Goal: Task Accomplishment & Management: Use online tool/utility

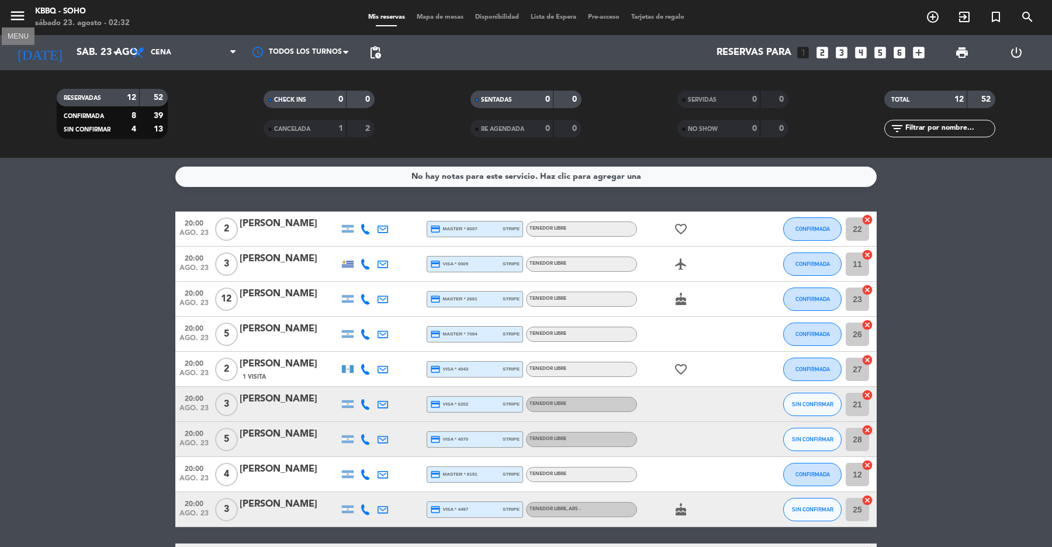
click at [12, 9] on icon "menu" at bounding box center [18, 16] width 18 height 18
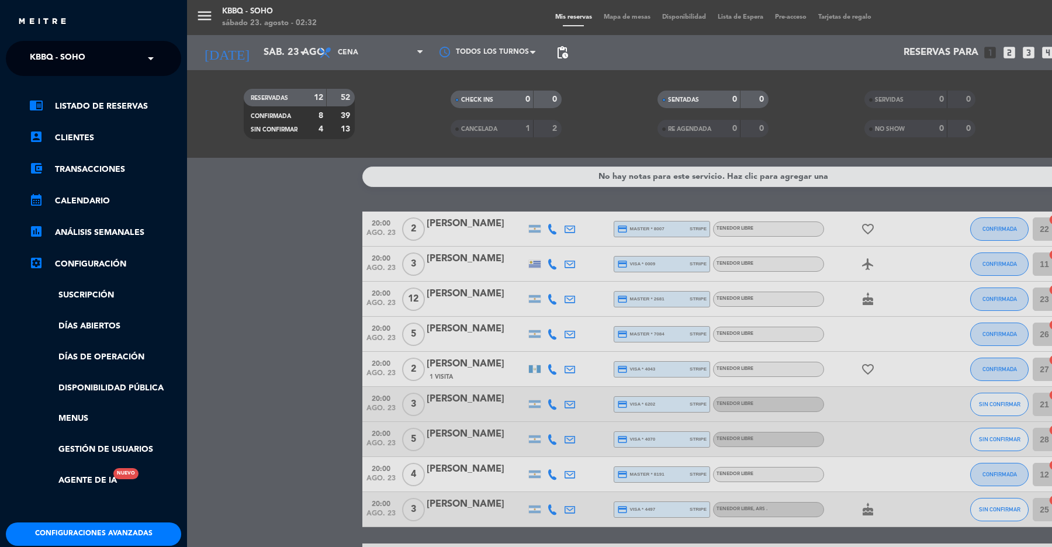
click at [104, 64] on input "text" at bounding box center [94, 59] width 143 height 26
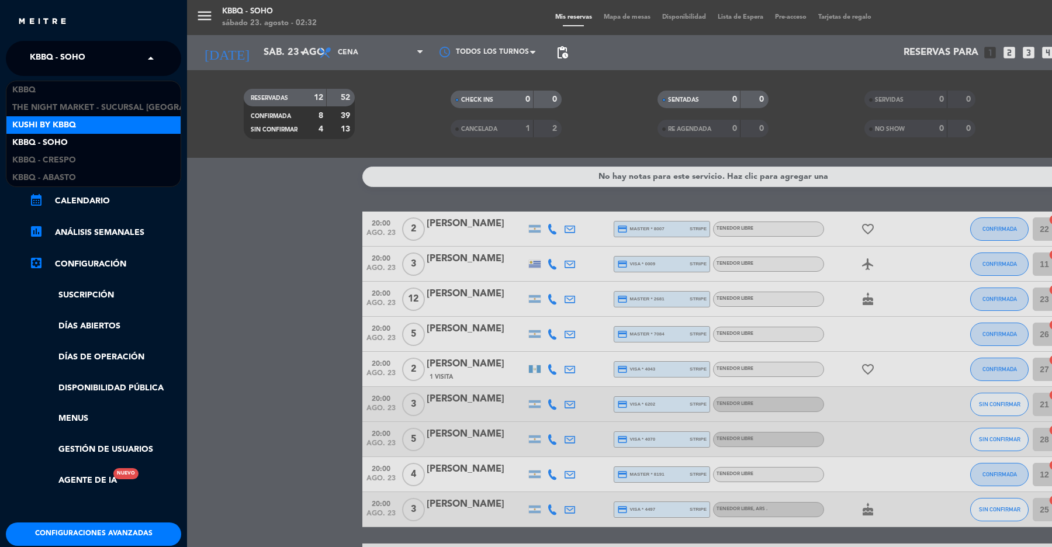
click at [98, 122] on div "Kushi by KBBQ" at bounding box center [93, 125] width 174 height 18
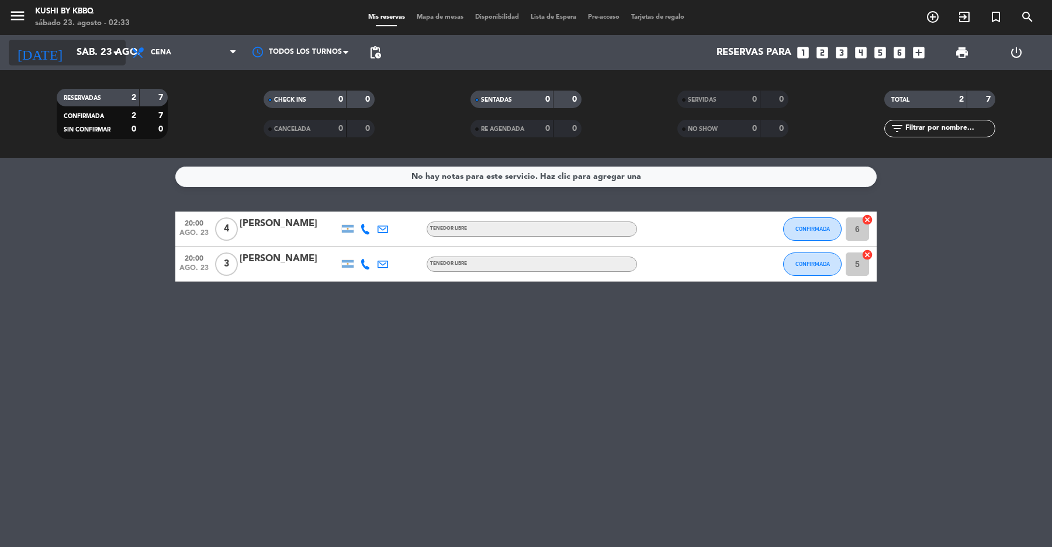
click at [81, 63] on input "sáb. 23 ago." at bounding box center [133, 52] width 125 height 23
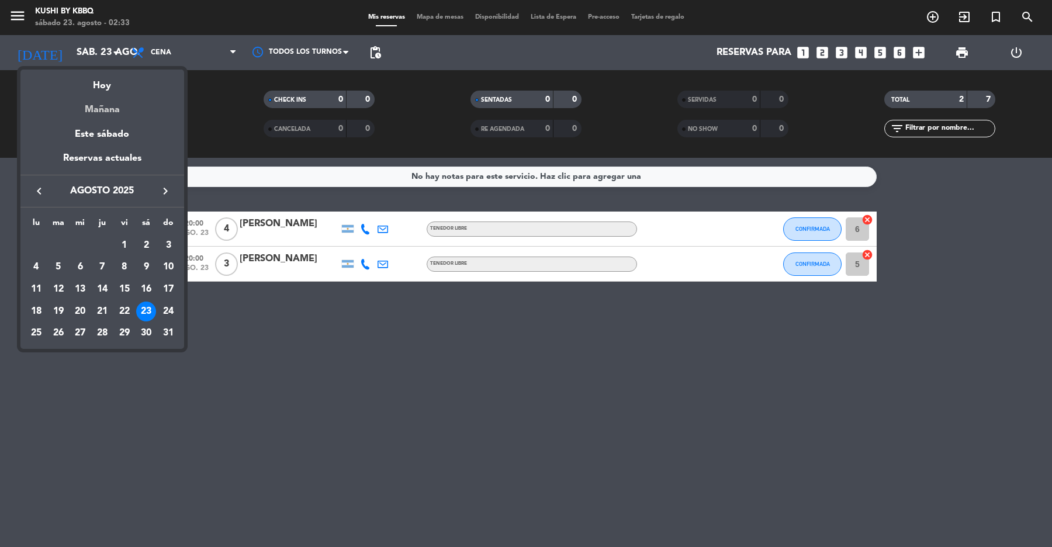
click at [98, 108] on div "Mañana" at bounding box center [102, 105] width 164 height 24
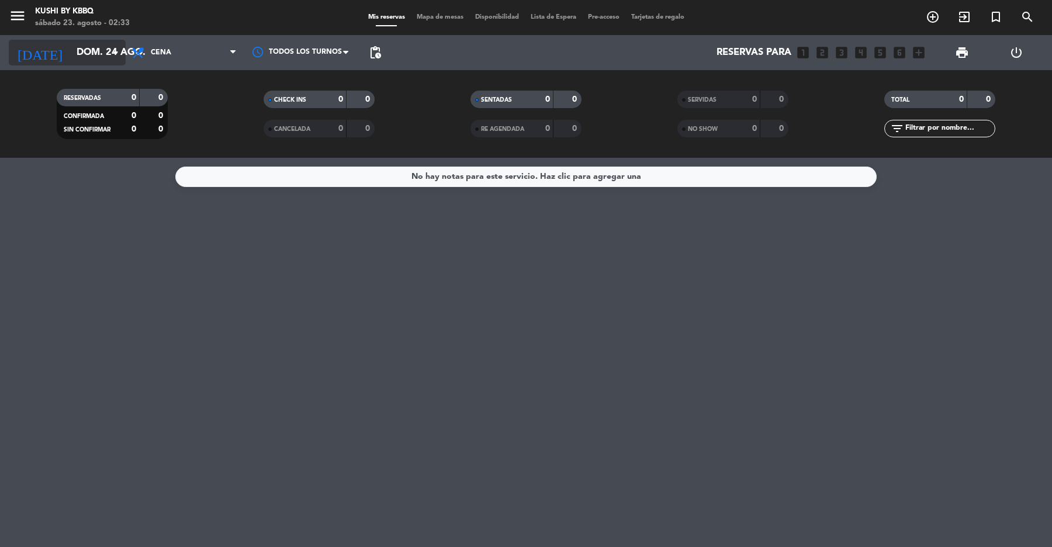
click at [104, 60] on input "dom. 24 ago." at bounding box center [133, 52] width 125 height 23
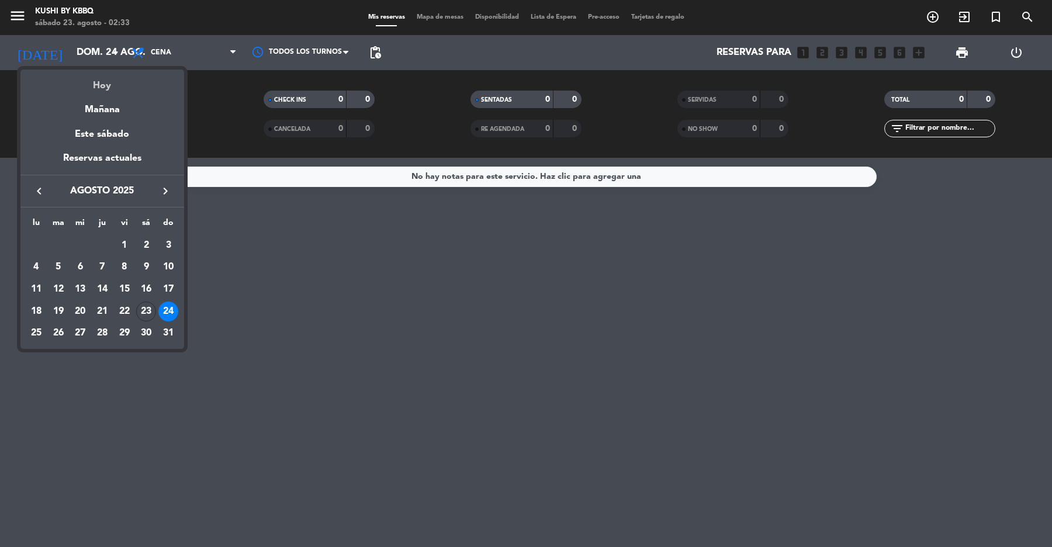
click at [101, 75] on div "Hoy" at bounding box center [102, 82] width 164 height 24
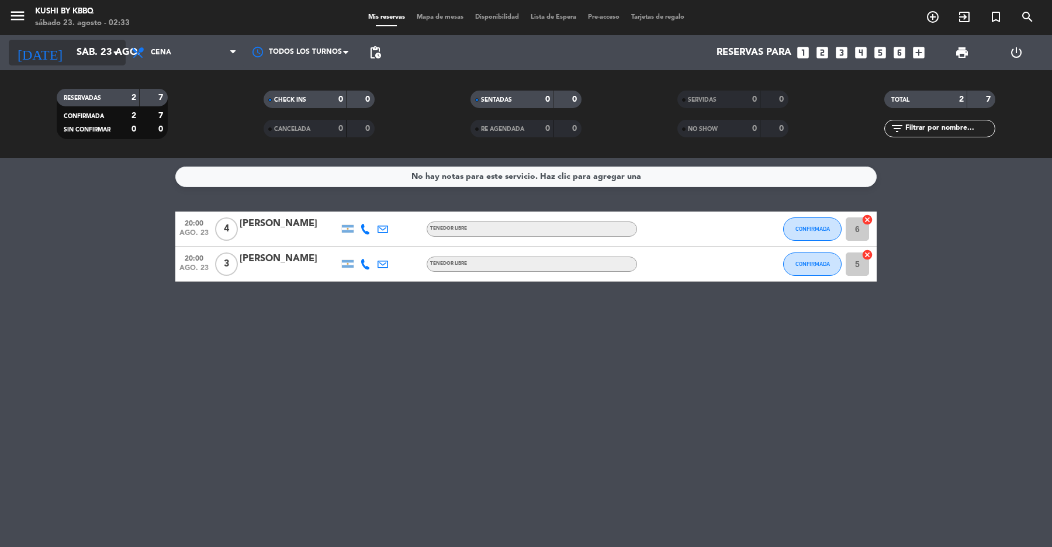
click at [99, 47] on input "sáb. 23 ago." at bounding box center [133, 52] width 125 height 23
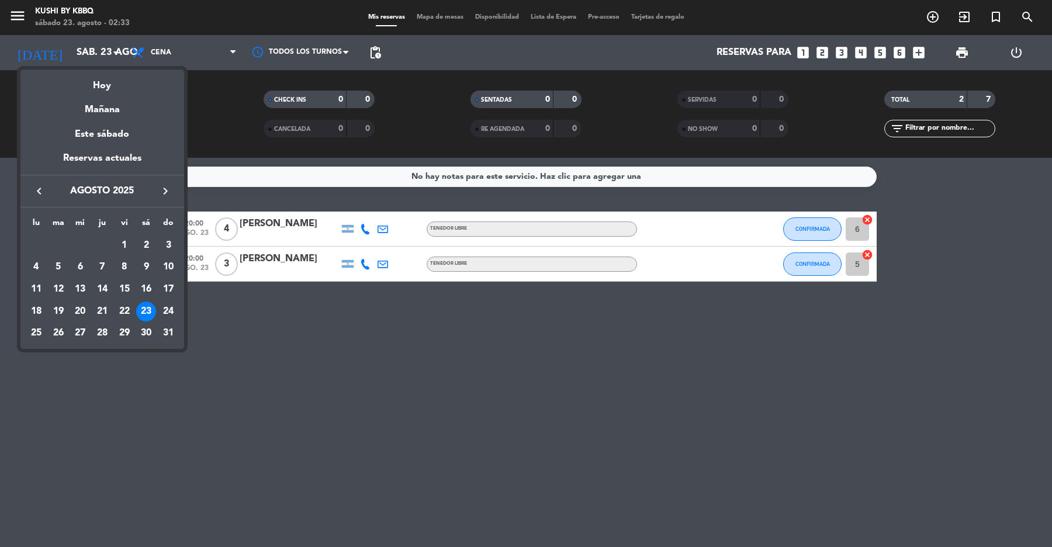
click at [150, 328] on div "30" at bounding box center [146, 333] width 20 height 20
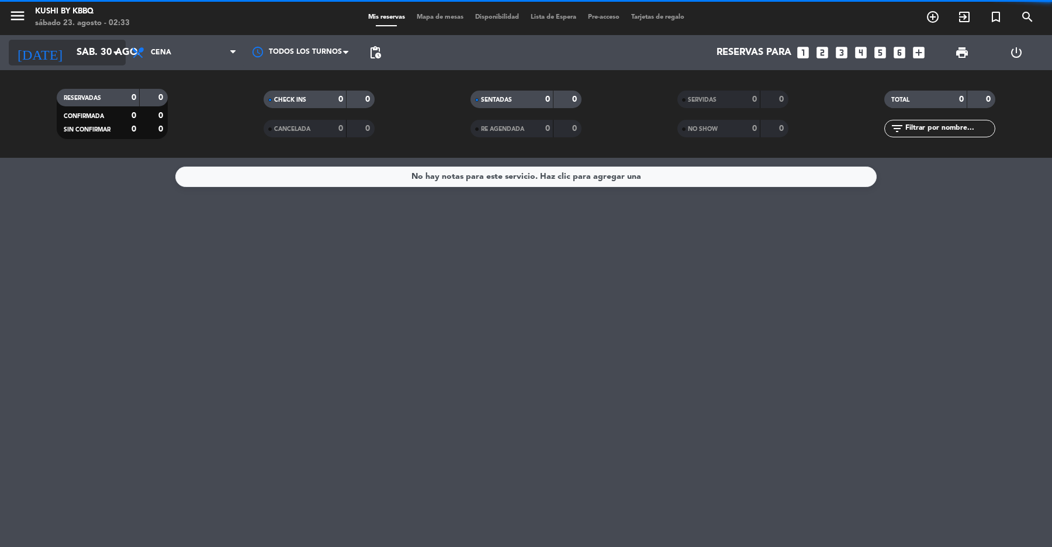
click at [89, 56] on input "sáb. 30 ago." at bounding box center [133, 52] width 125 height 23
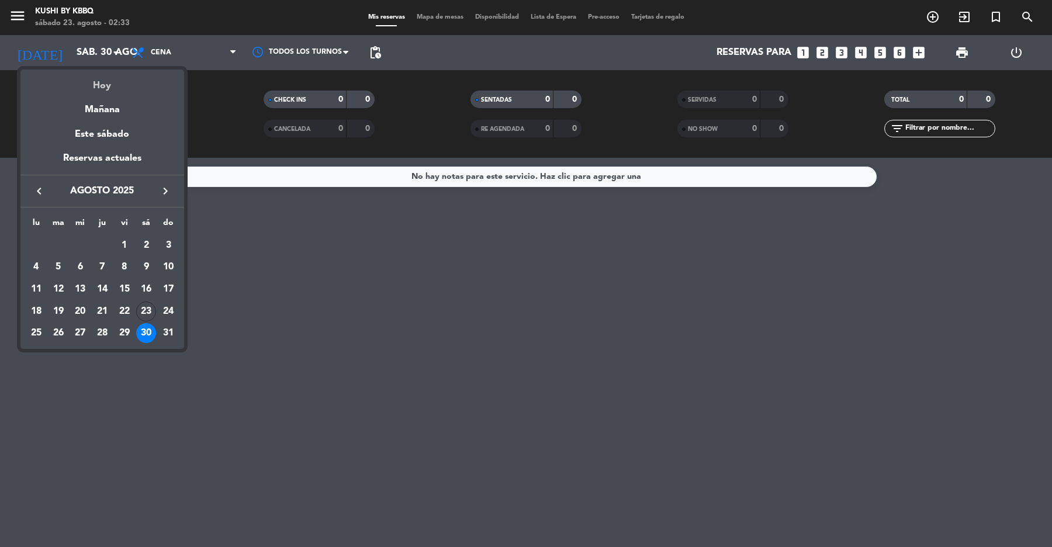
click at [98, 82] on div "Hoy" at bounding box center [102, 82] width 164 height 24
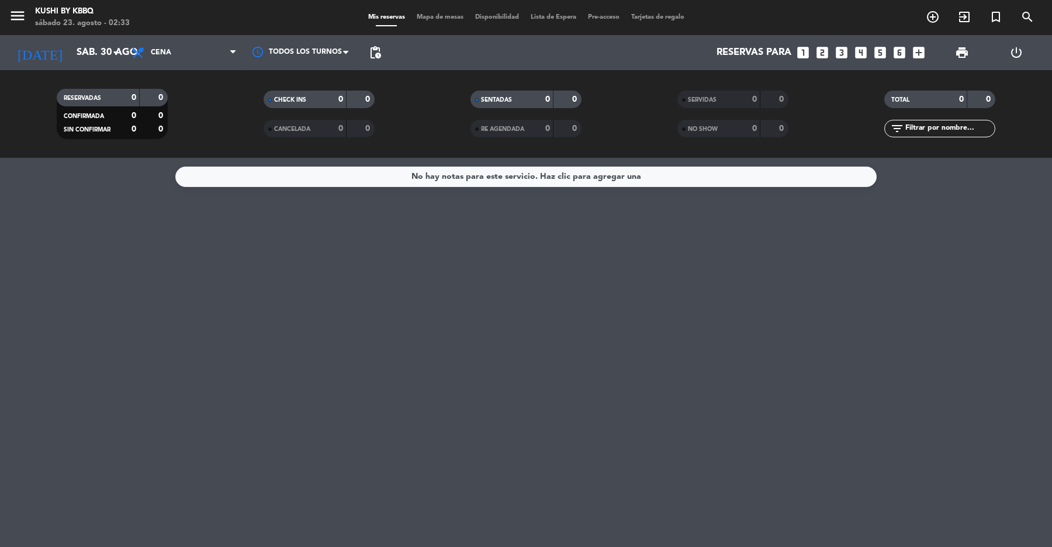
type input "sáb. 23 ago."
